Goal: Book appointment/travel/reservation

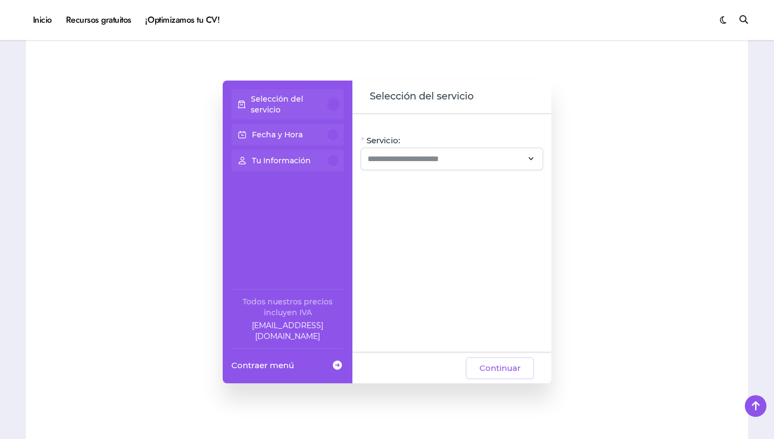
scroll to position [888, 0]
click at [389, 161] on input "Servicio:" at bounding box center [445, 159] width 156 height 13
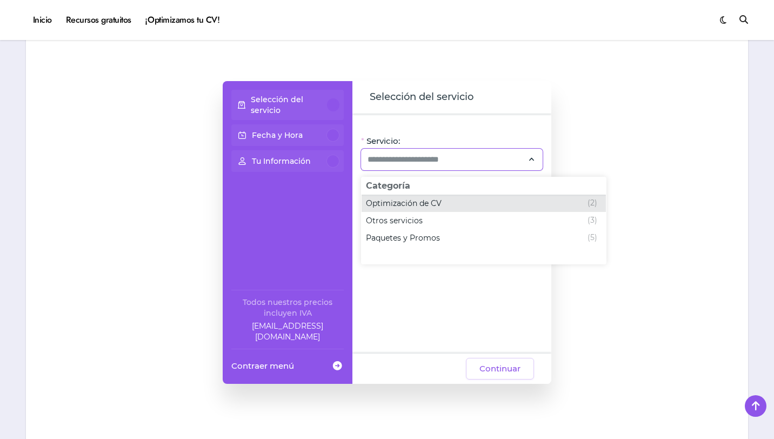
click at [396, 205] on span "Optimización de CV" at bounding box center [404, 203] width 76 height 11
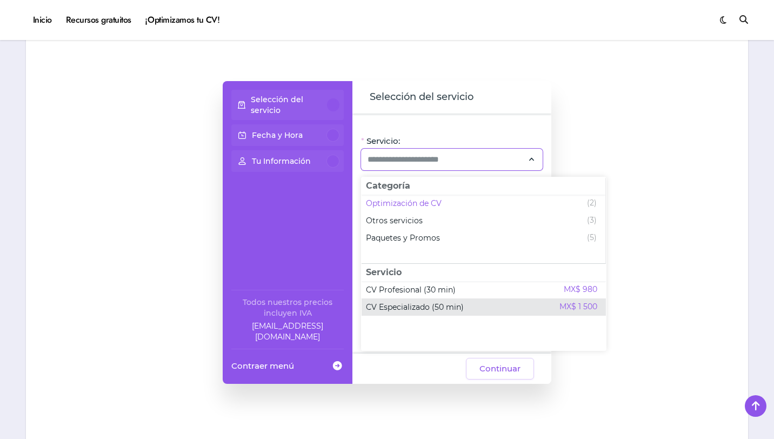
click at [419, 307] on span "CV Especializado (50 min)" at bounding box center [415, 306] width 98 height 11
type input "**********"
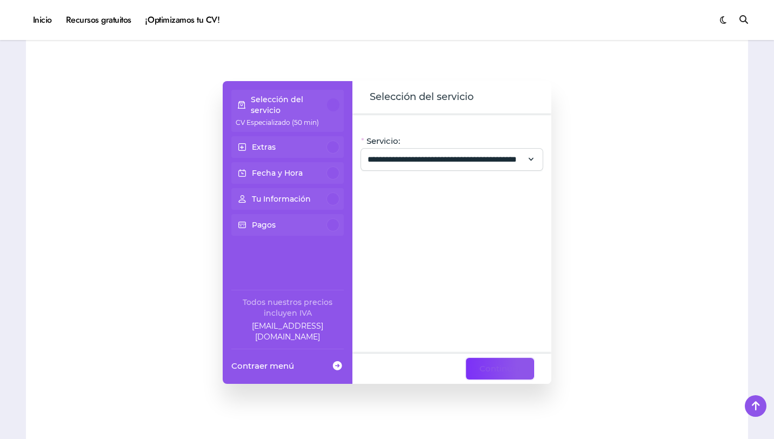
click at [497, 371] on span "Continuar" at bounding box center [499, 368] width 41 height 13
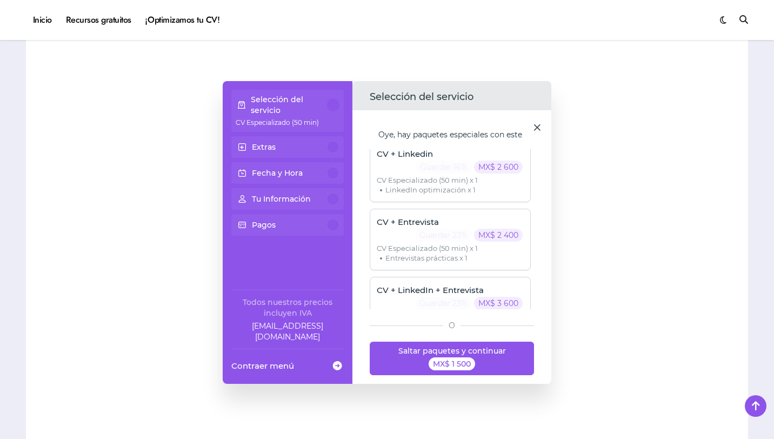
scroll to position [7, 0]
click at [439, 237] on p "Guardar 23%" at bounding box center [443, 236] width 57 height 13
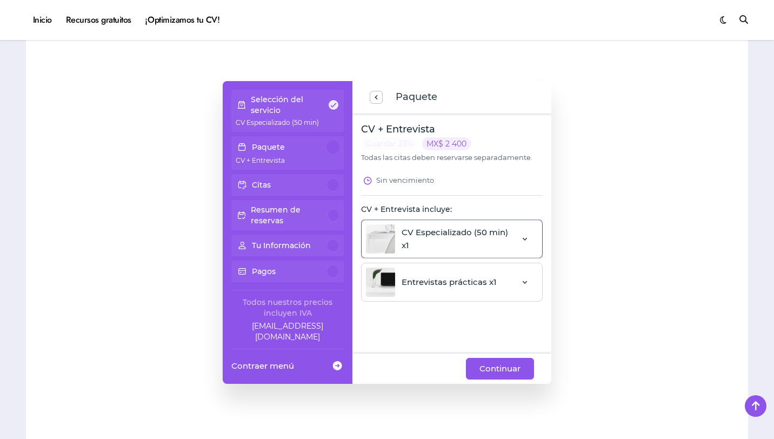
click at [439, 237] on div "CV Especializado (50 min) x1" at bounding box center [439, 238] width 146 height 29
click at [424, 279] on img at bounding box center [425, 276] width 19 height 19
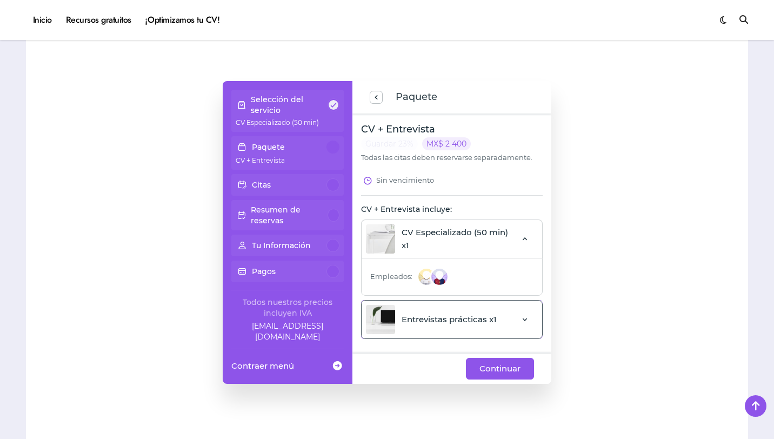
click at [433, 317] on div "Entrevistas prácticas x1" at bounding box center [431, 319] width 131 height 29
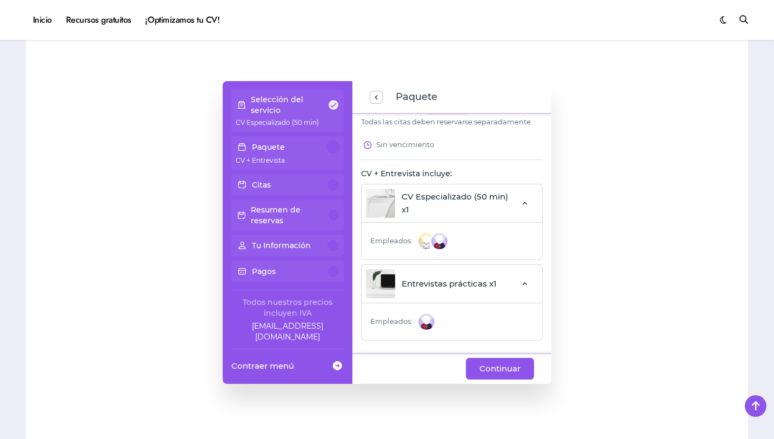
click at [426, 326] on img at bounding box center [425, 321] width 19 height 19
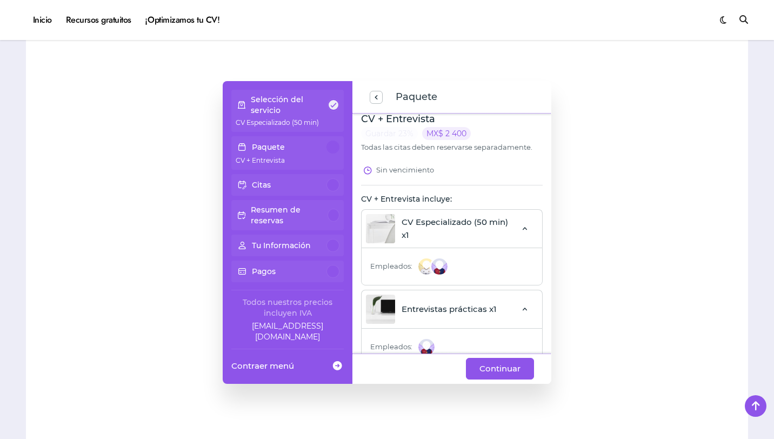
scroll to position [0, 0]
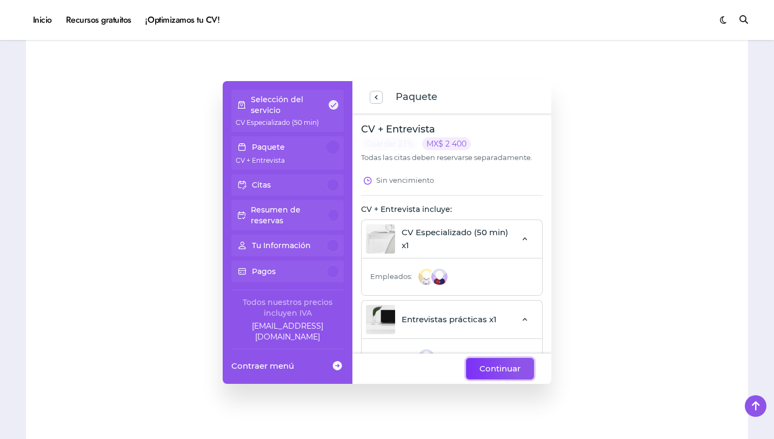
click at [493, 369] on span "Continuar" at bounding box center [499, 368] width 41 height 13
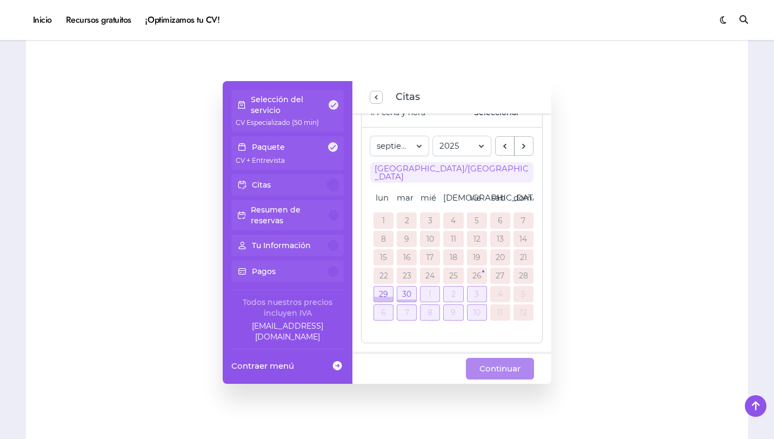
scroll to position [92, 0]
click at [470, 288] on div at bounding box center [476, 293] width 19 height 15
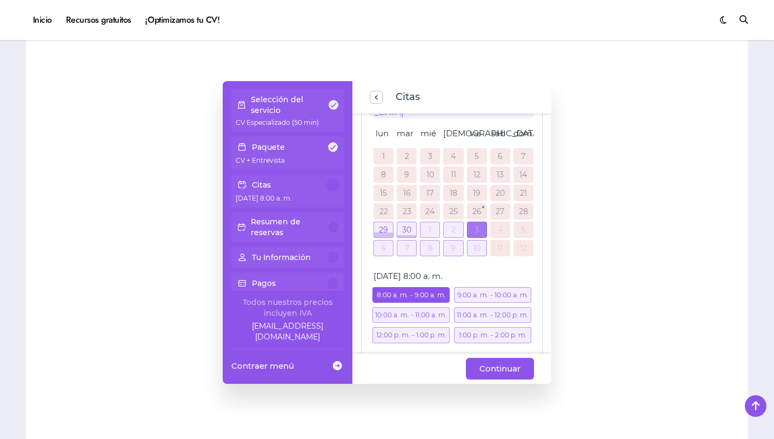
scroll to position [196, 0]
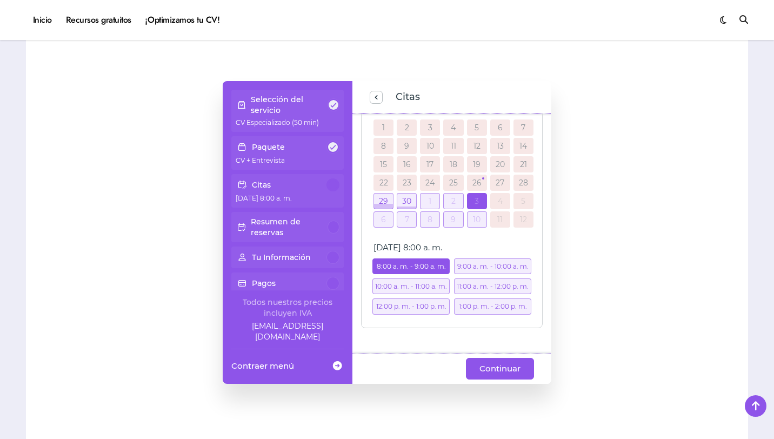
click at [468, 287] on div "11:00 a. m. - 12:00 p. m." at bounding box center [492, 286] width 77 height 16
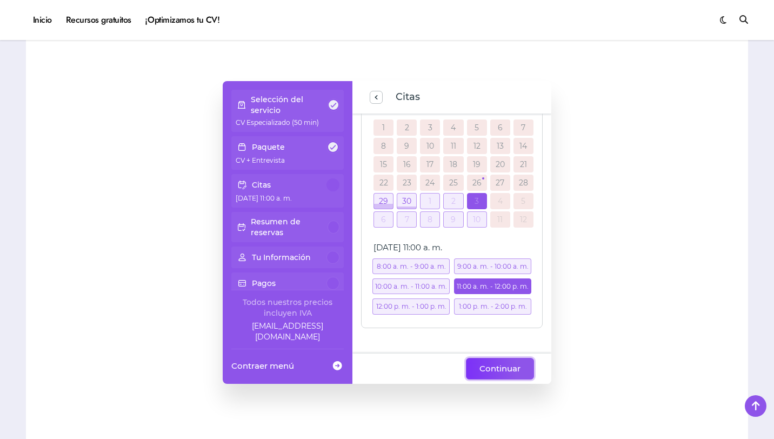
click at [501, 367] on span "Continuar" at bounding box center [499, 368] width 41 height 13
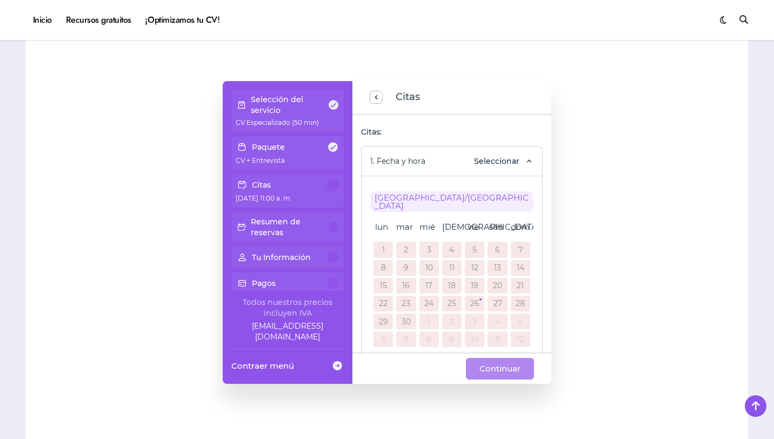
scroll to position [40, 0]
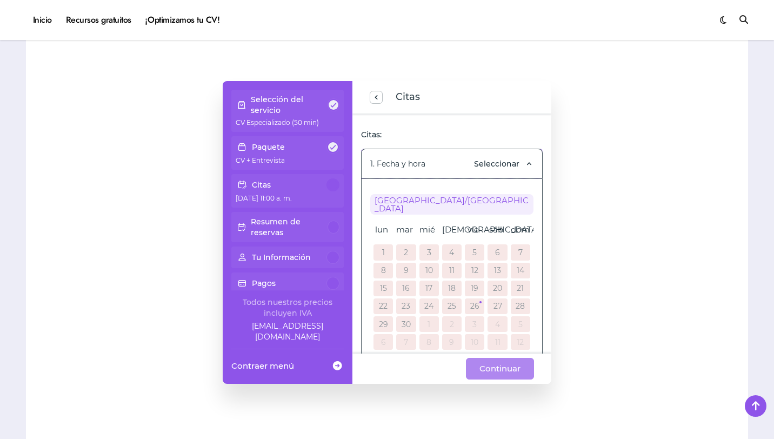
click at [506, 163] on span "Seleccionar" at bounding box center [496, 163] width 45 height 11
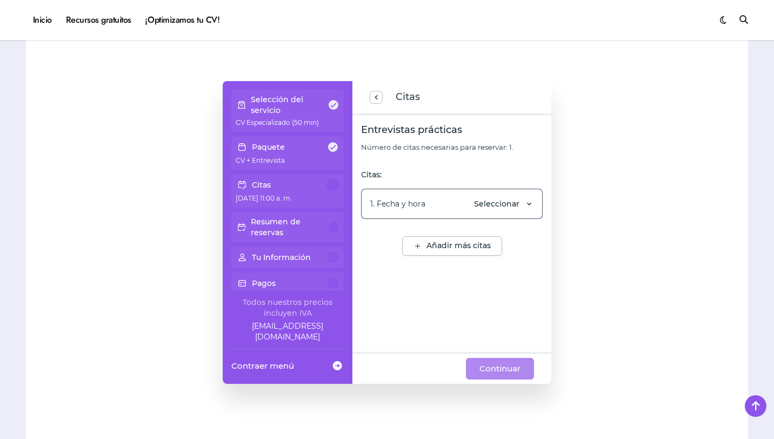
click at [519, 206] on span "Seleccionar" at bounding box center [496, 203] width 45 height 11
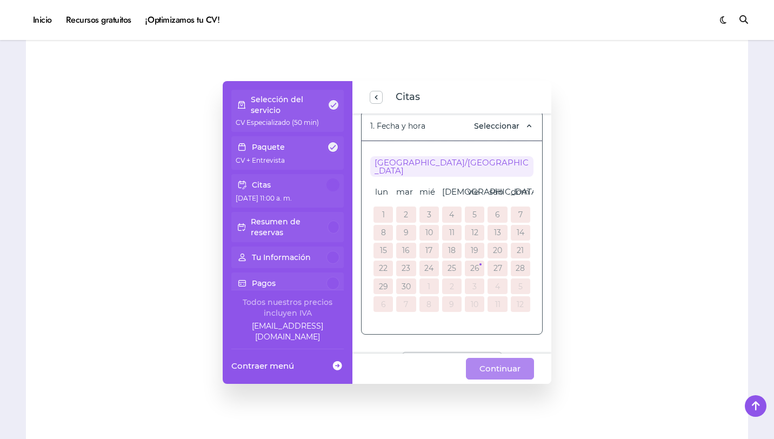
scroll to position [96, 0]
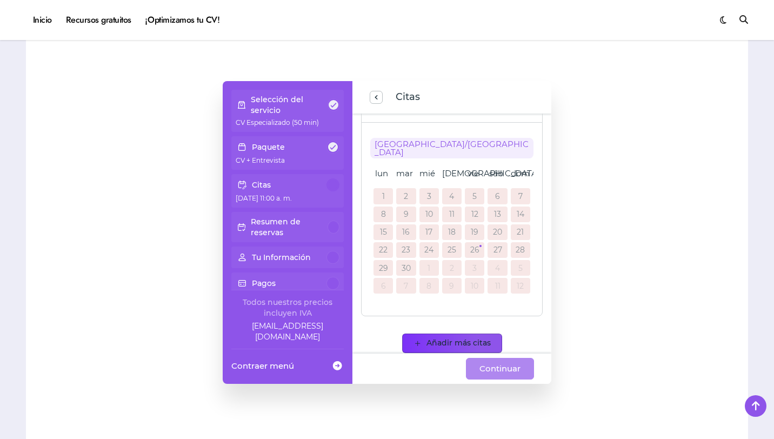
click at [440, 338] on span "Añadir más citas" at bounding box center [458, 343] width 64 height 11
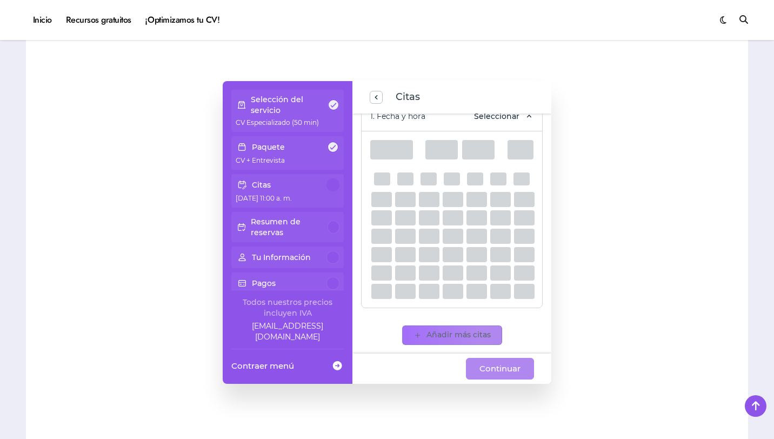
scroll to position [0, 0]
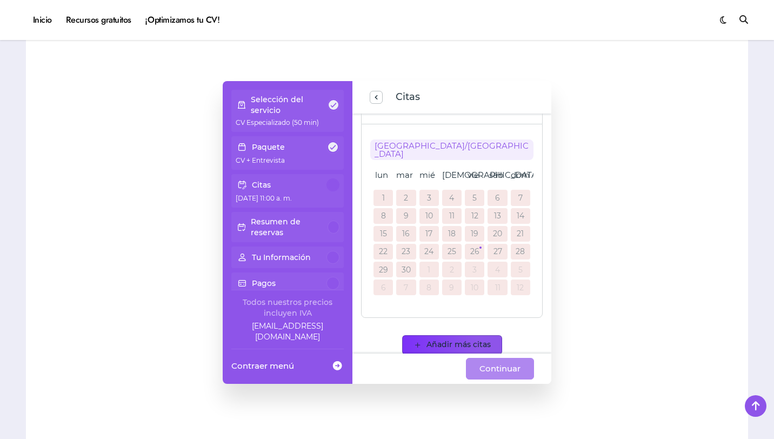
click at [440, 339] on span "Añadir más citas" at bounding box center [458, 344] width 64 height 11
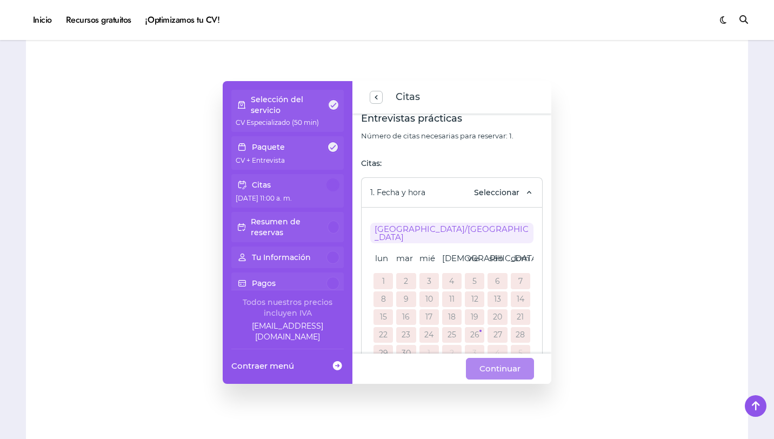
scroll to position [15, 0]
click at [429, 228] on span "[GEOGRAPHIC_DATA]/[GEOGRAPHIC_DATA]" at bounding box center [451, 229] width 163 height 21
click at [415, 189] on span "1. Fecha y hora" at bounding box center [397, 189] width 55 height 11
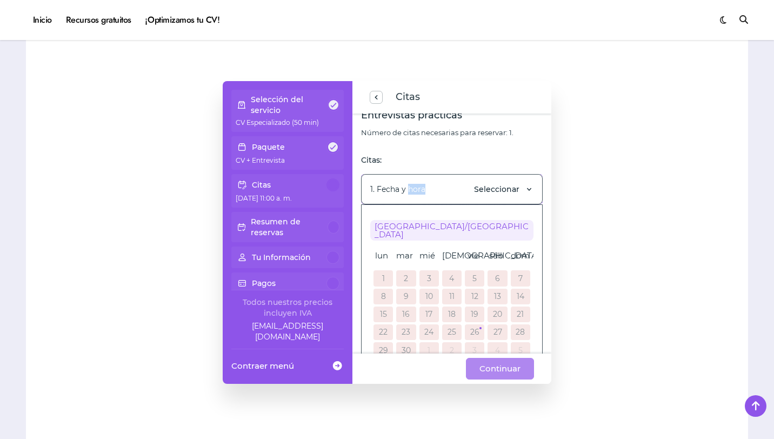
scroll to position [0, 0]
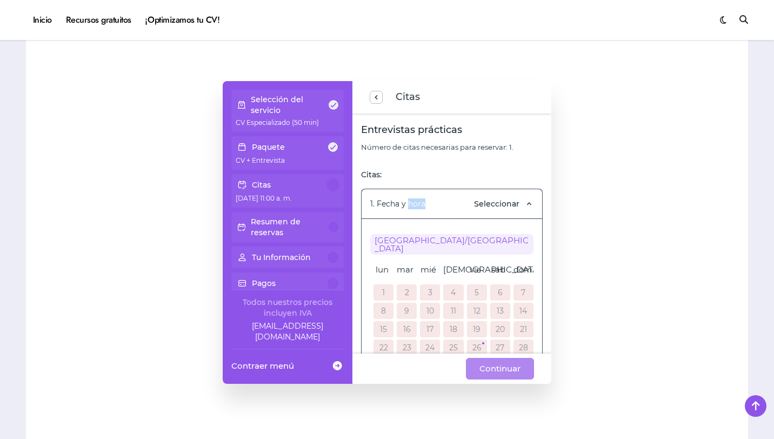
click at [395, 203] on span "1. Fecha y hora" at bounding box center [397, 203] width 55 height 11
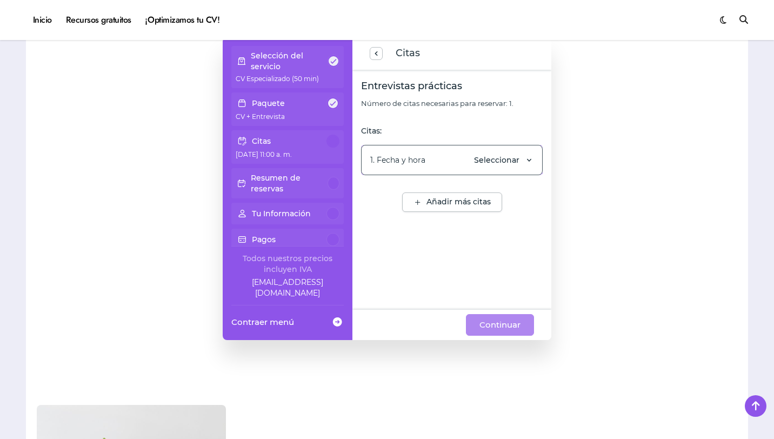
scroll to position [934, 0]
click at [421, 165] on div "1. Fecha y hora Seleccionar" at bounding box center [452, 158] width 182 height 30
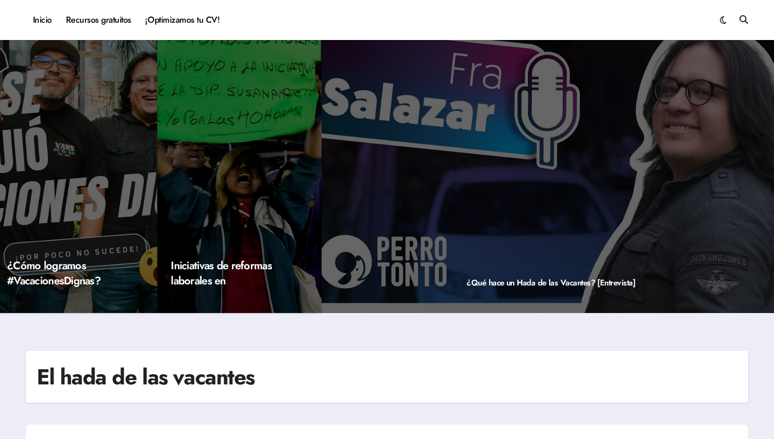
scroll to position [0, 0]
